Goal: Transaction & Acquisition: Purchase product/service

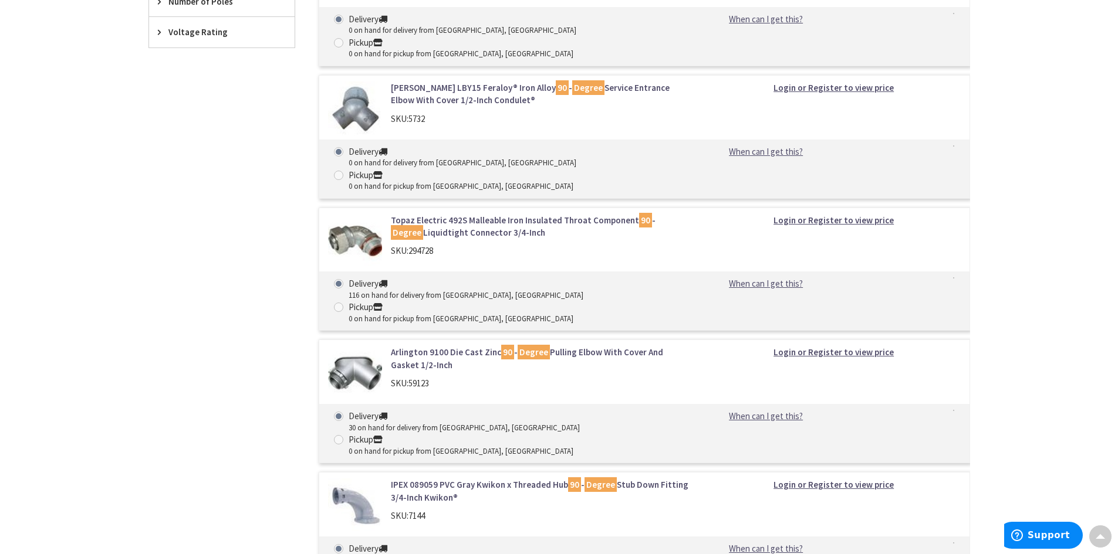
scroll to position [939, 0]
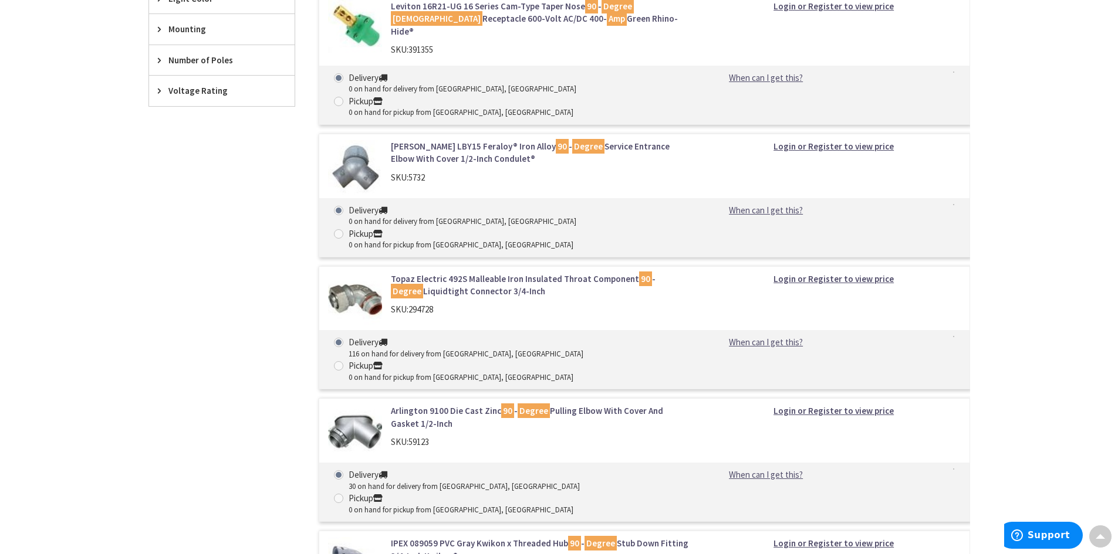
drag, startPoint x: 446, startPoint y: 331, endPoint x: 136, endPoint y: 383, distance: 315.2
click at [136, 383] on main "You searched for '90 degree male 15 amp cord cap' View Subcategories Straight B…" at bounding box center [559, 339] width 880 height 2286
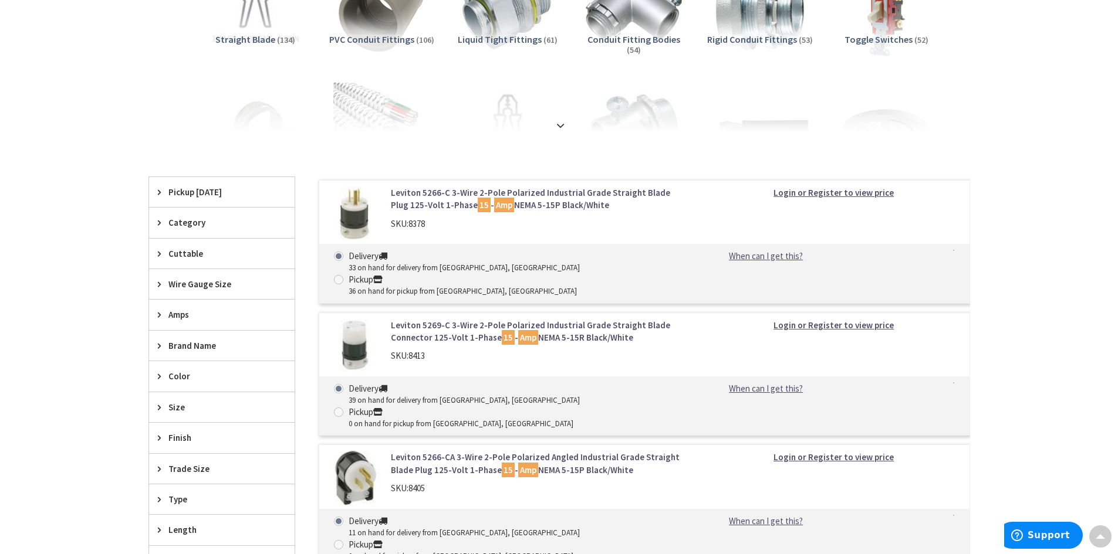
scroll to position [117, 0]
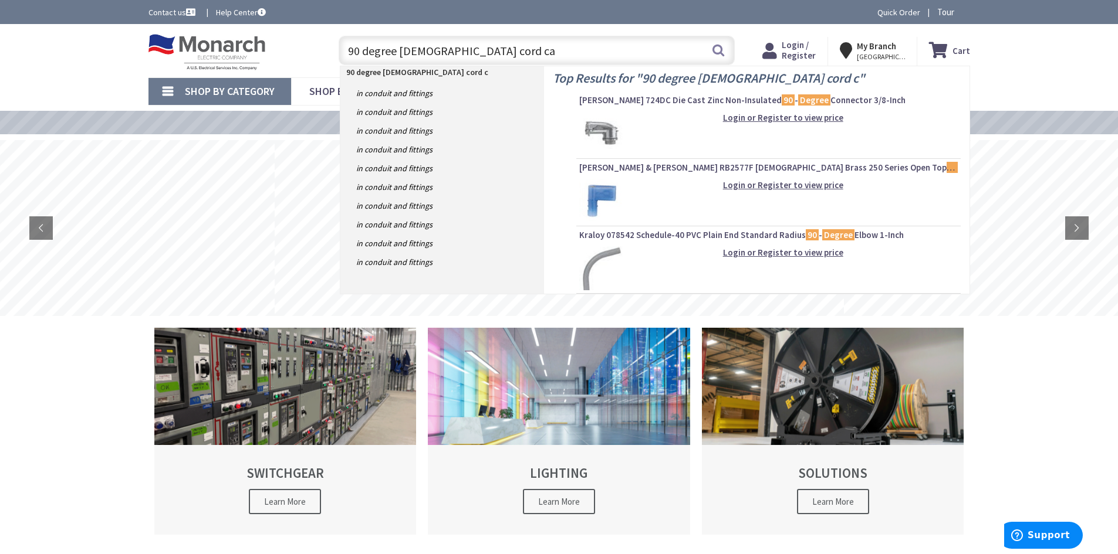
type input "90 degree male cord cap"
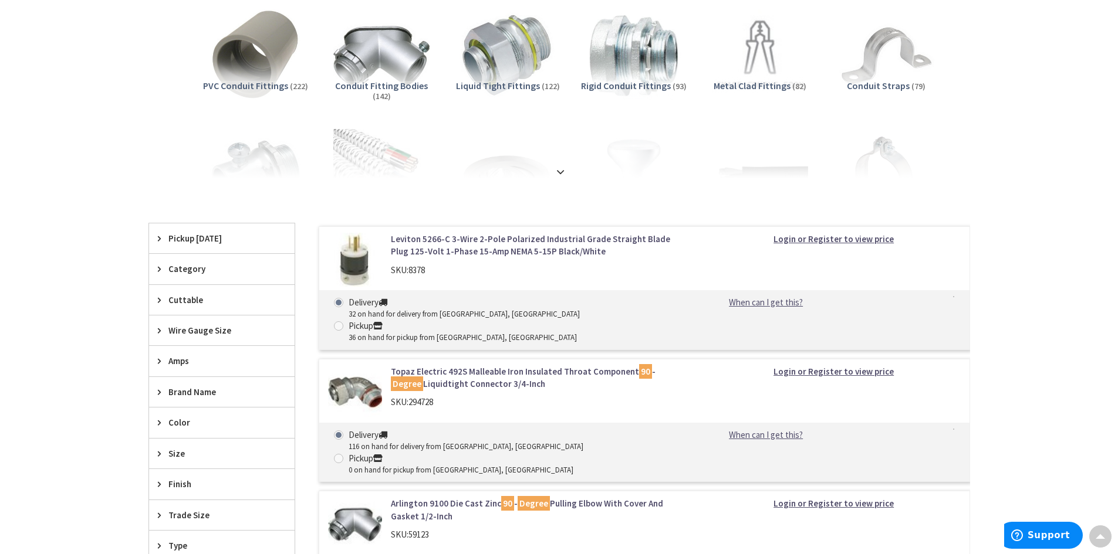
scroll to position [293, 0]
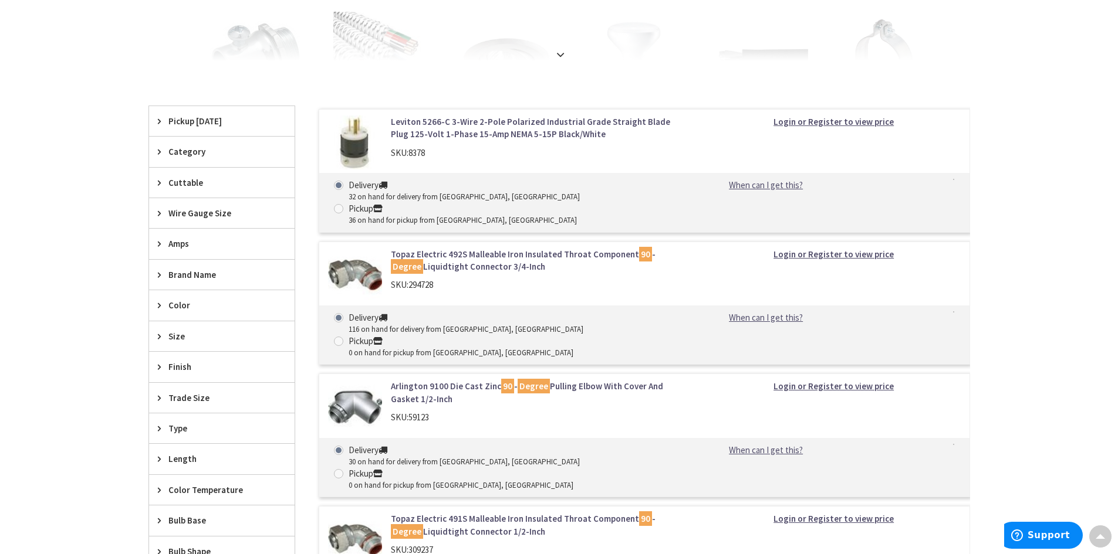
click at [467, 128] on link "Leviton 5266-C 3-Wire 2-Pole Polarized Industrial Grade Straight Blade Plug 125…" at bounding box center [540, 128] width 299 height 25
